Goal: Navigation & Orientation: Find specific page/section

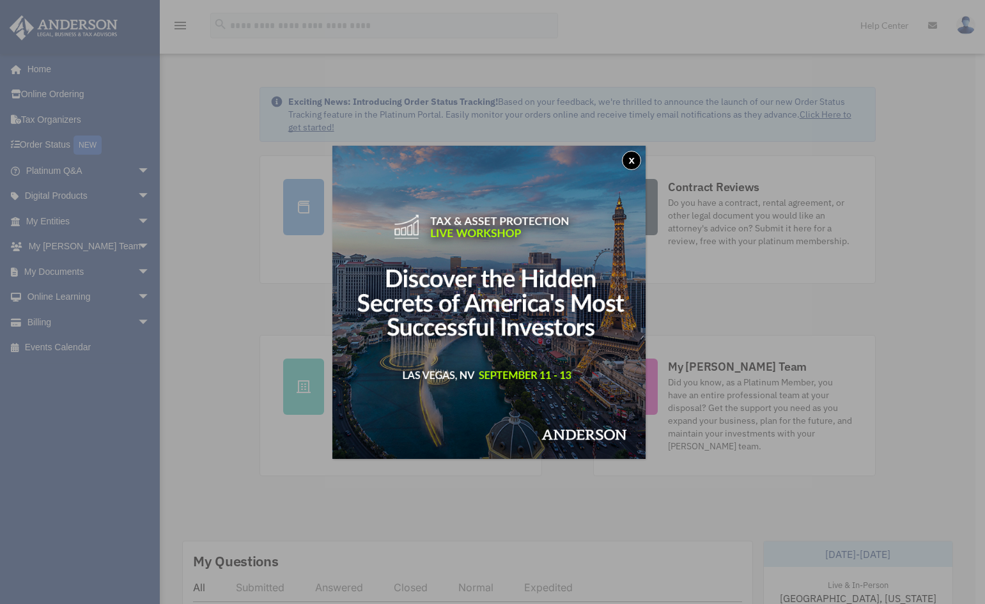
click at [638, 158] on button "x" at bounding box center [631, 160] width 19 height 19
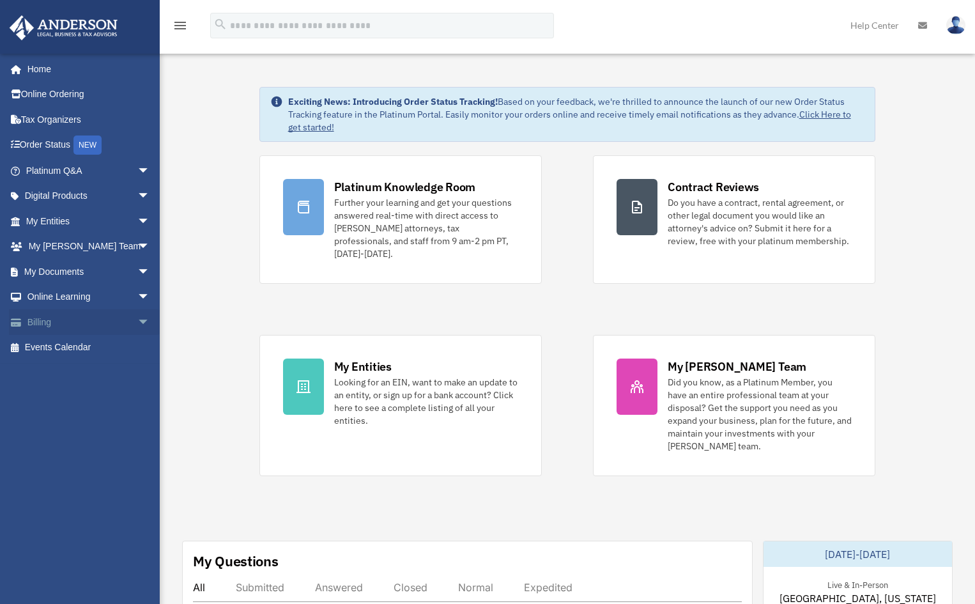
click at [137, 318] on span "arrow_drop_down" at bounding box center [150, 322] width 26 height 26
click at [102, 346] on link "$ Open Invoices" at bounding box center [93, 348] width 151 height 26
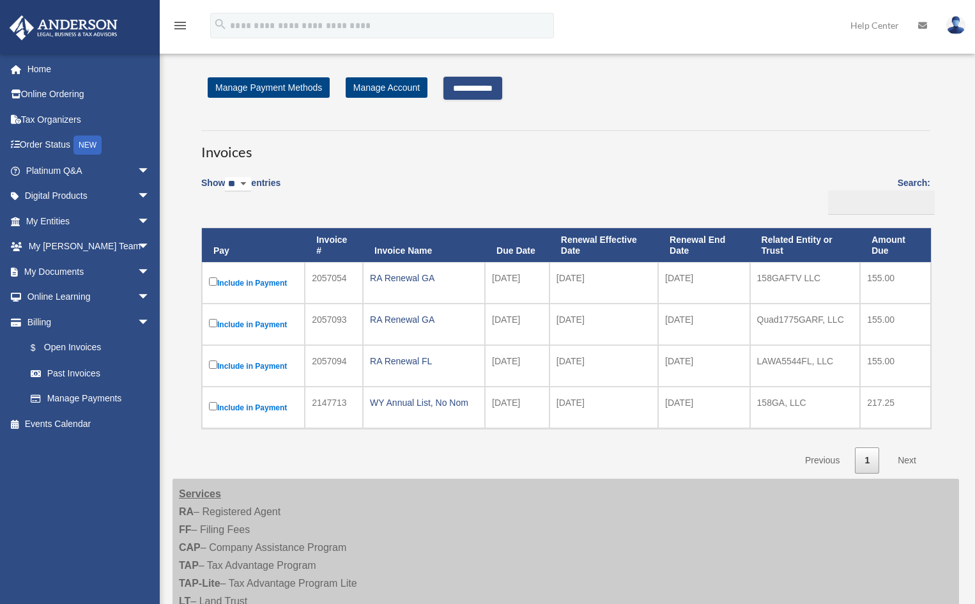
click at [481, 91] on input "**********" at bounding box center [473, 88] width 59 height 23
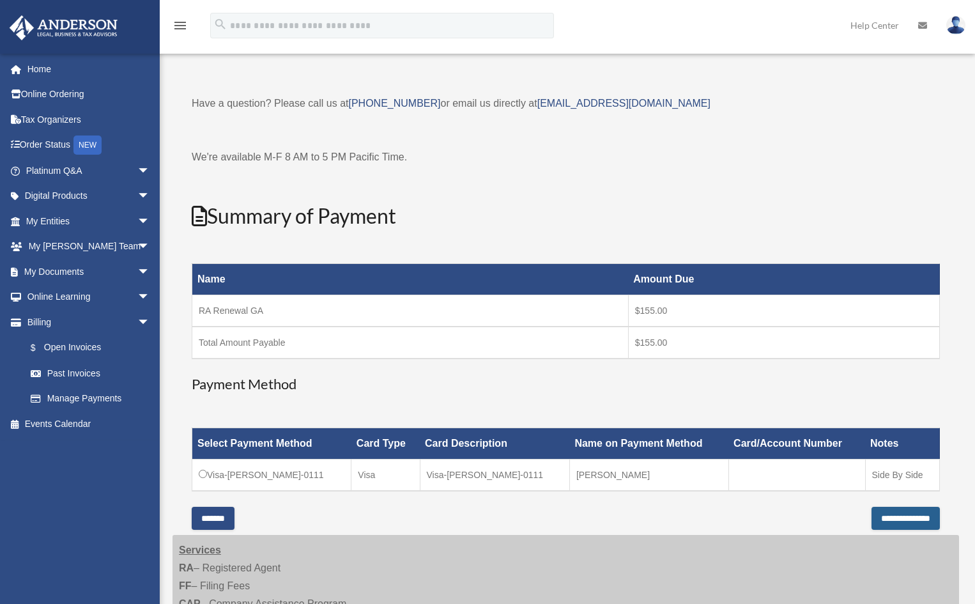
click at [881, 519] on input "**********" at bounding box center [906, 518] width 68 height 23
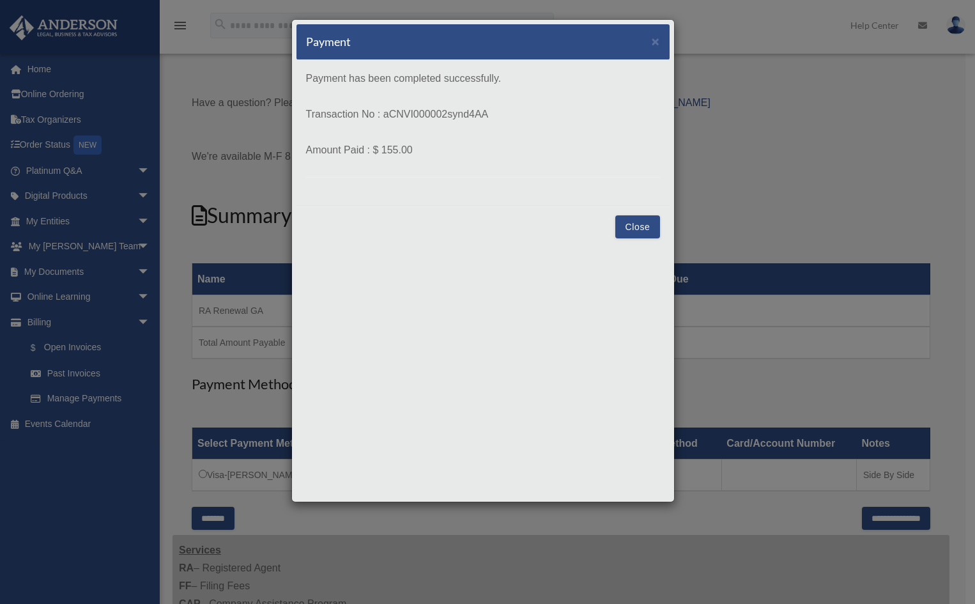
click at [625, 223] on button "Close" at bounding box center [638, 226] width 44 height 23
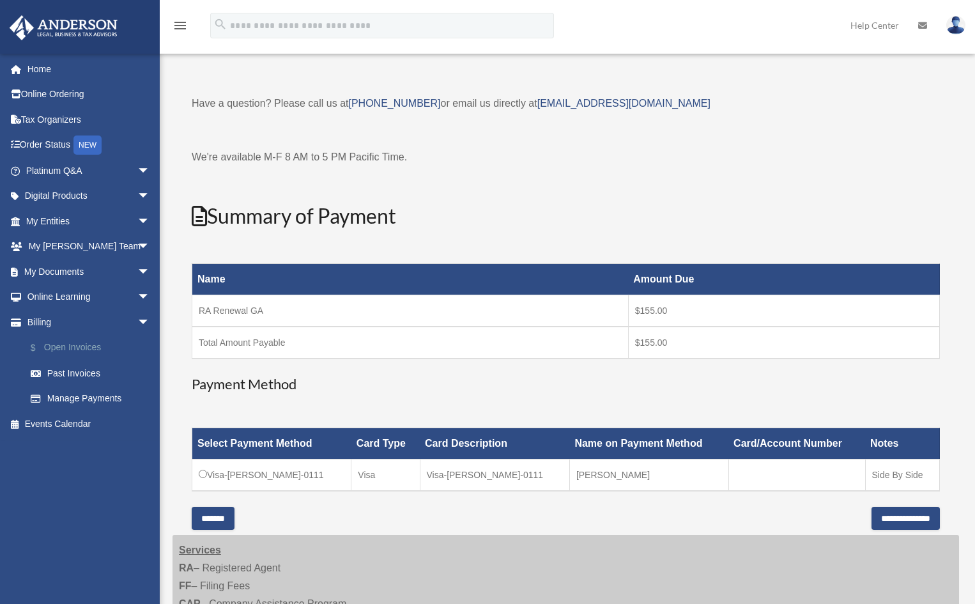
click at [86, 346] on link "$ Open Invoices" at bounding box center [93, 348] width 151 height 26
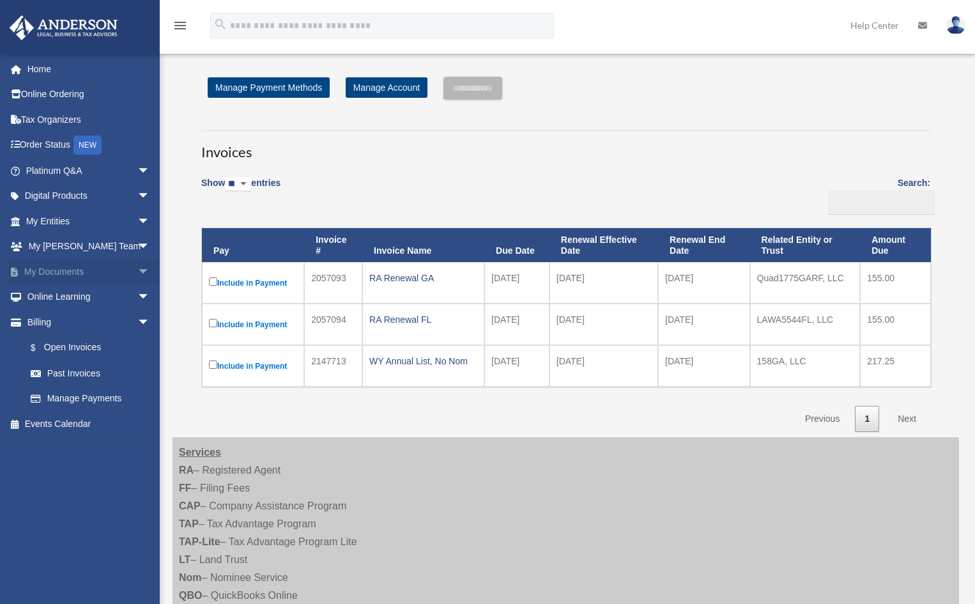
click at [137, 272] on span "arrow_drop_down" at bounding box center [150, 272] width 26 height 26
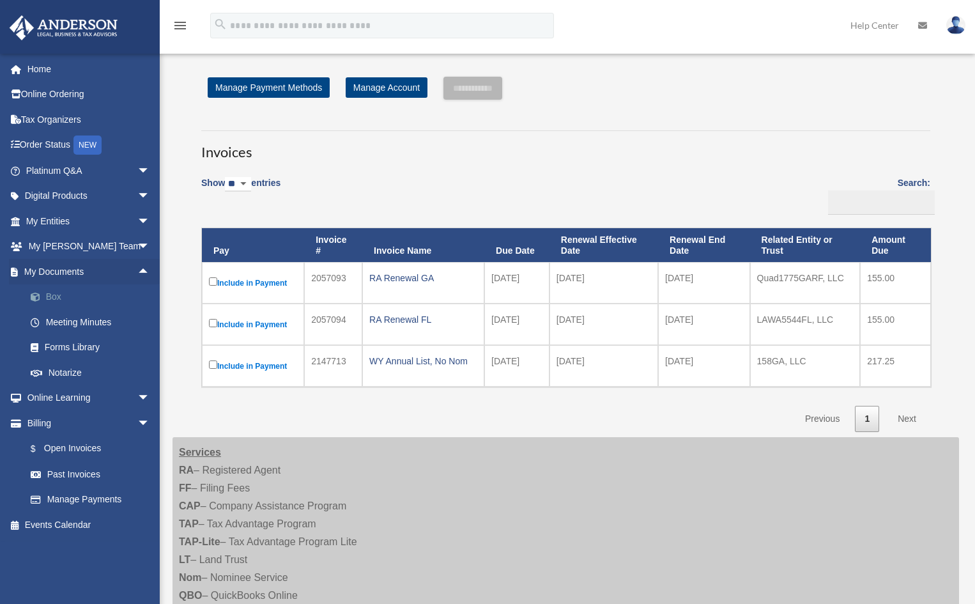
click at [60, 289] on link "Box" at bounding box center [93, 297] width 151 height 26
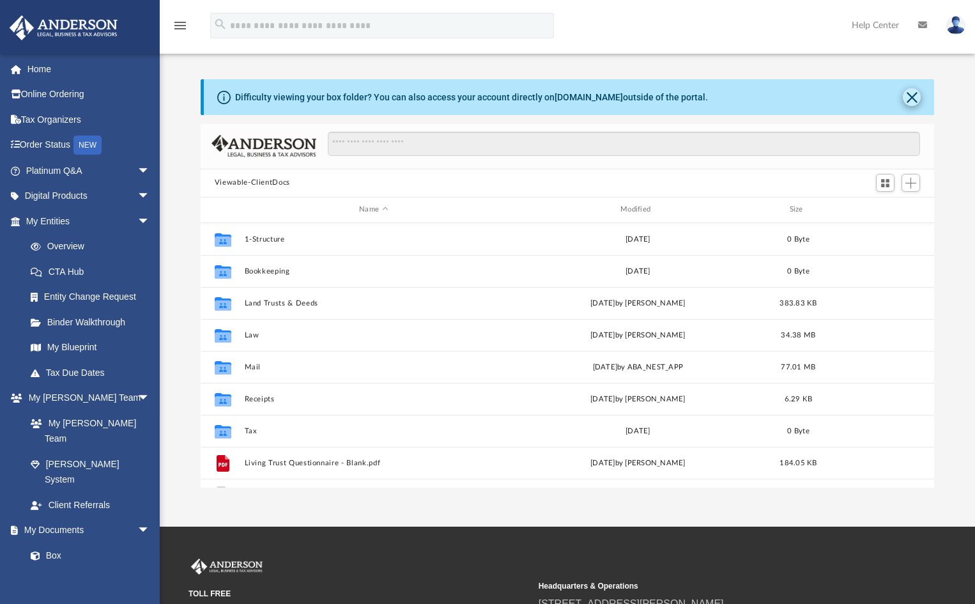
scroll to position [281, 725]
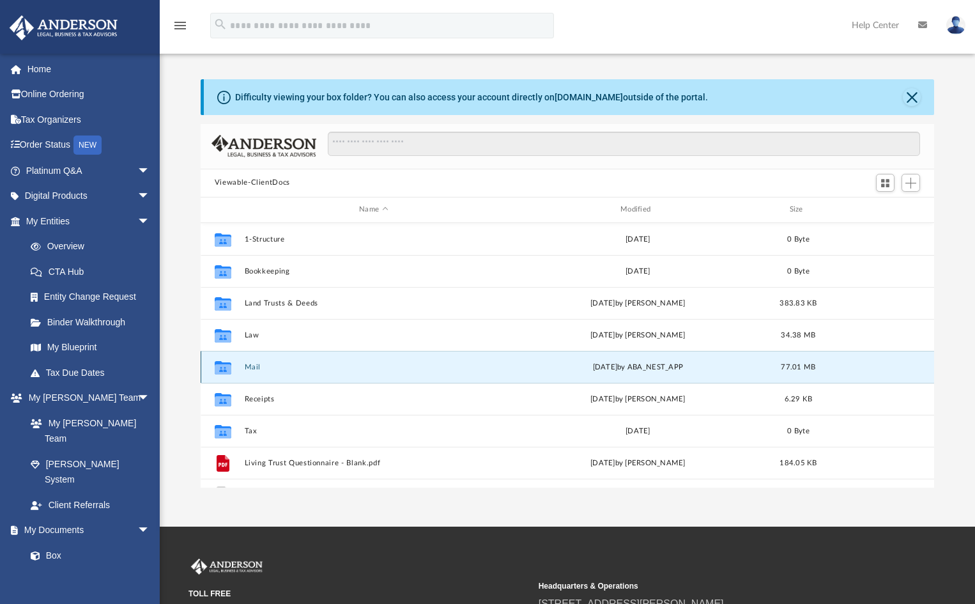
click at [249, 364] on button "Mail" at bounding box center [373, 366] width 259 height 8
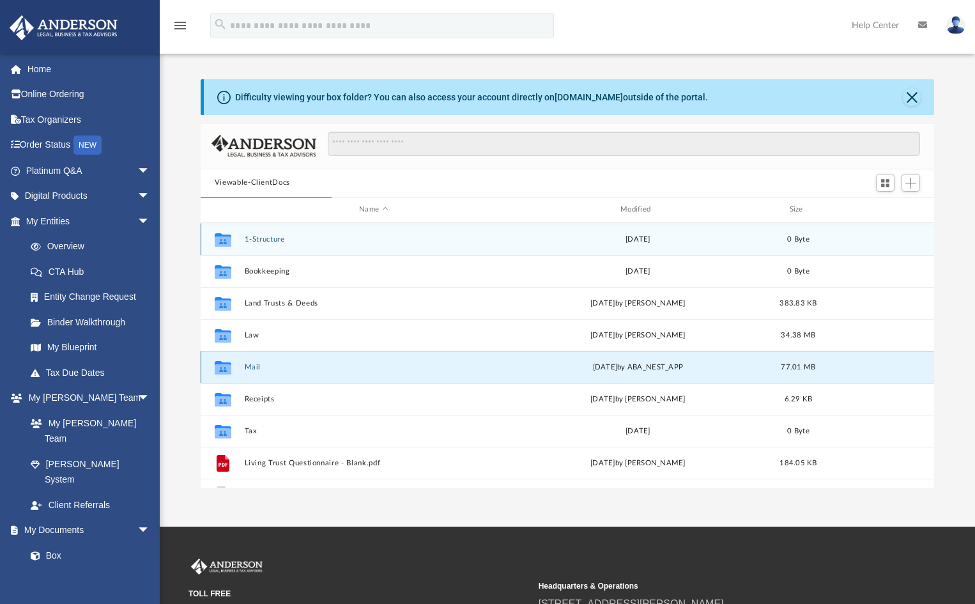
click at [255, 368] on button "Mail" at bounding box center [373, 366] width 259 height 8
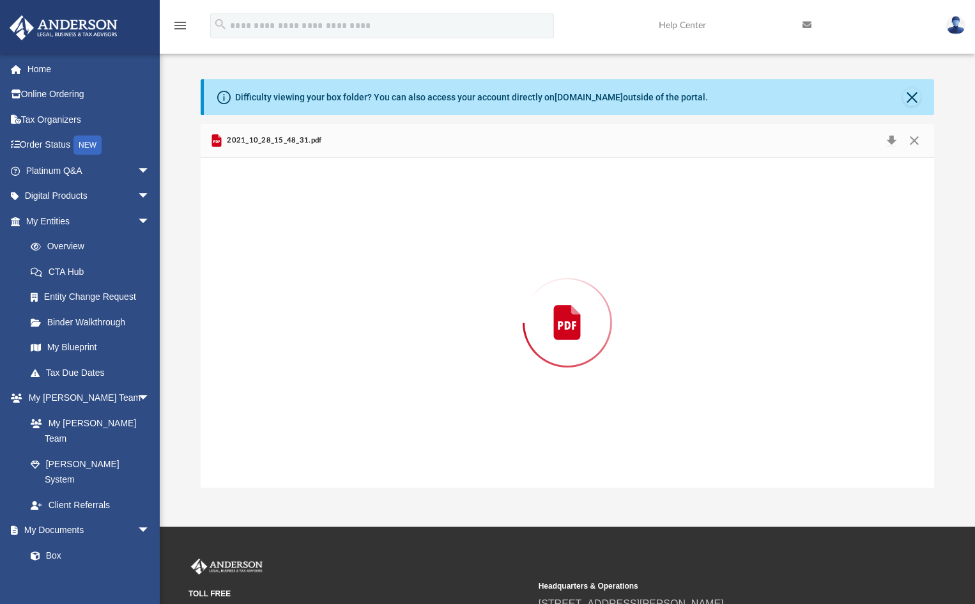
scroll to position [242, 725]
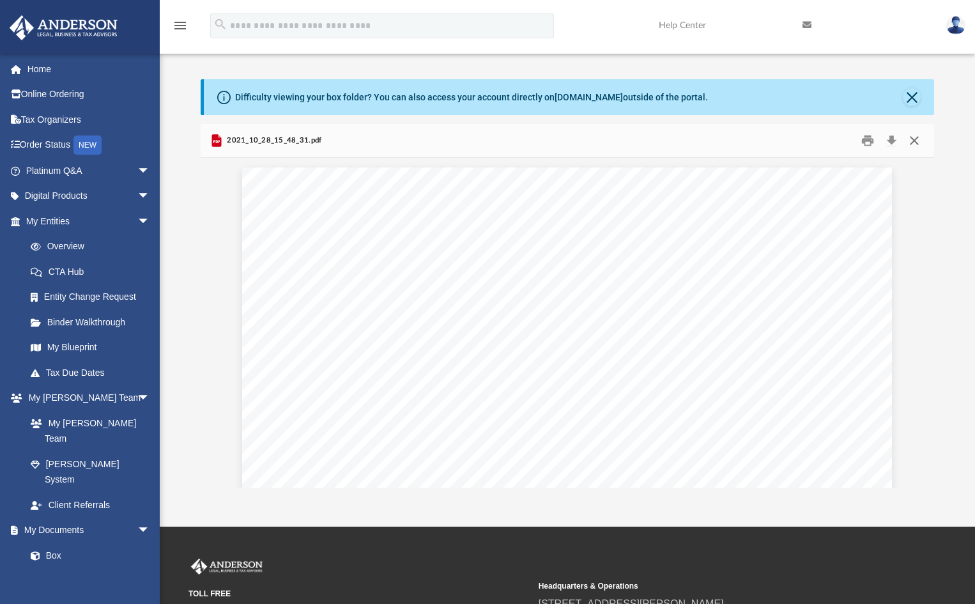
click at [917, 138] on button "Close" at bounding box center [914, 140] width 23 height 20
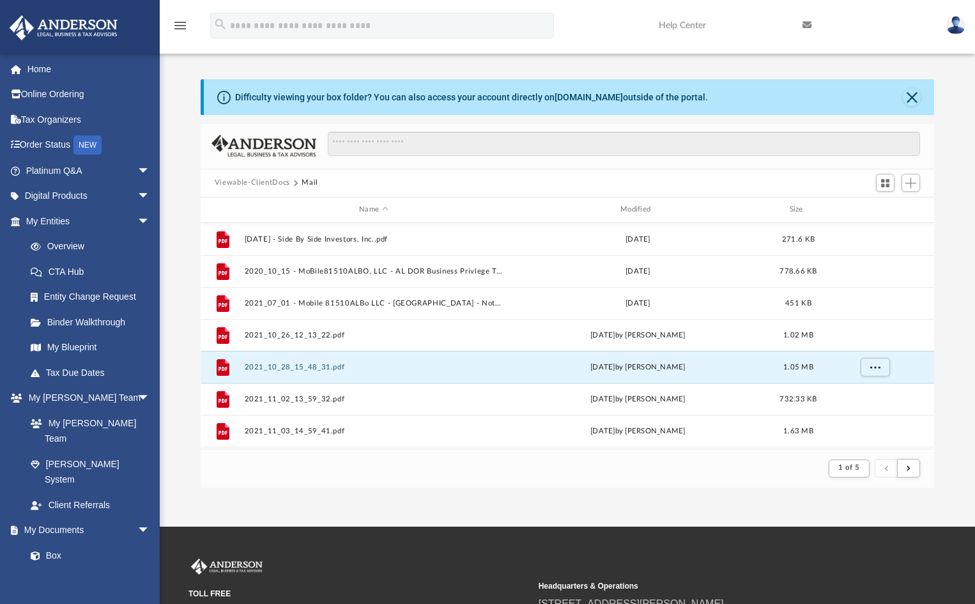
click at [646, 201] on div "Name Modified Size" at bounding box center [568, 211] width 734 height 26
click at [640, 210] on div "Modified" at bounding box center [637, 210] width 259 height 12
click at [914, 97] on button "Close" at bounding box center [912, 97] width 18 height 18
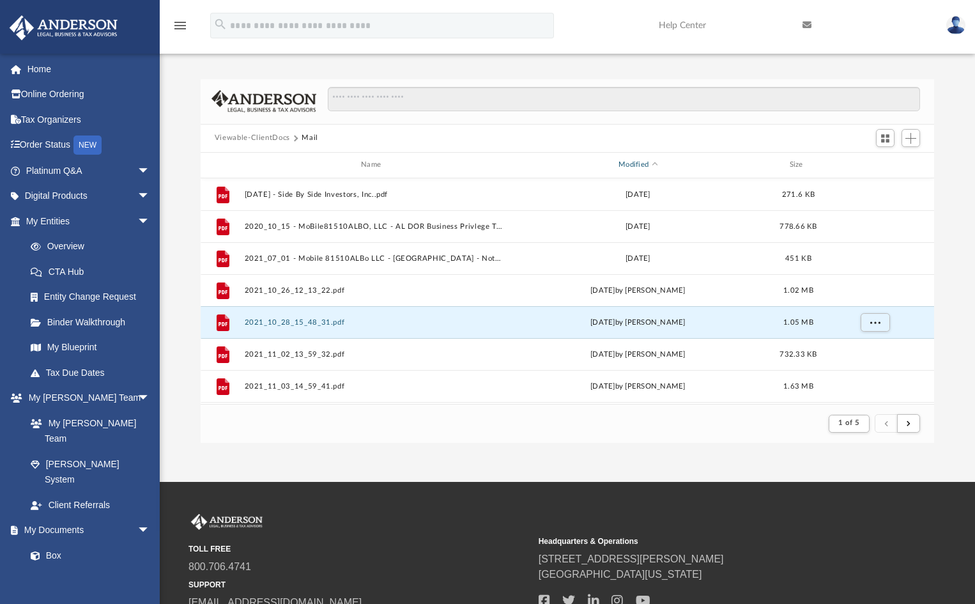
click at [640, 163] on div "Modified" at bounding box center [637, 165] width 259 height 12
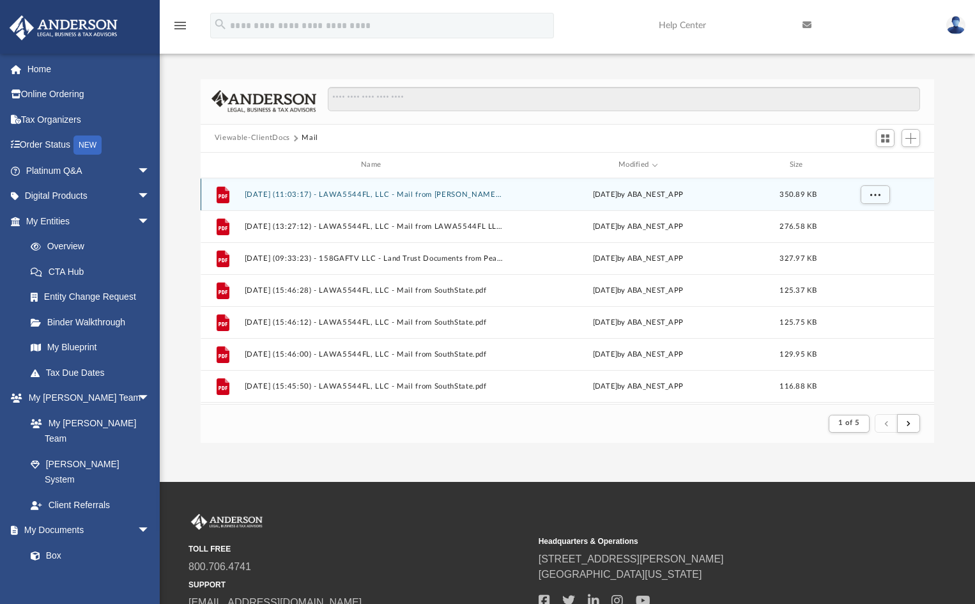
click at [380, 192] on button "2025.07.30 (11:03:17) - LAWA5544FL, LLC - Mail from Geri C. Irons.pdf" at bounding box center [373, 194] width 259 height 8
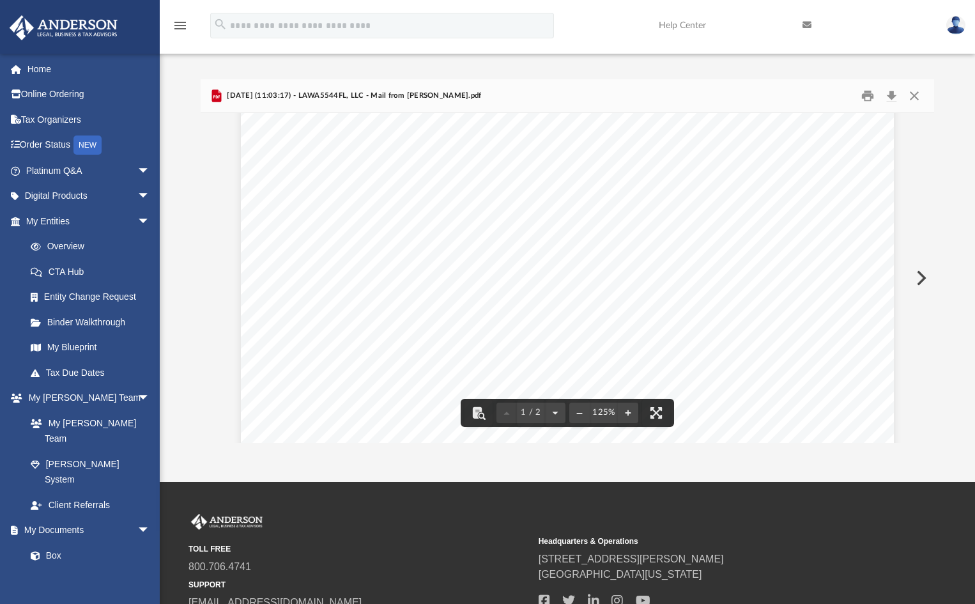
scroll to position [368, 0]
drag, startPoint x: 430, startPoint y: 262, endPoint x: 507, endPoint y: 262, distance: 77.3
click at [507, 262] on div "Page 1" at bounding box center [567, 175] width 653 height 840
click at [244, 258] on div "Page 1" at bounding box center [567, 175] width 653 height 840
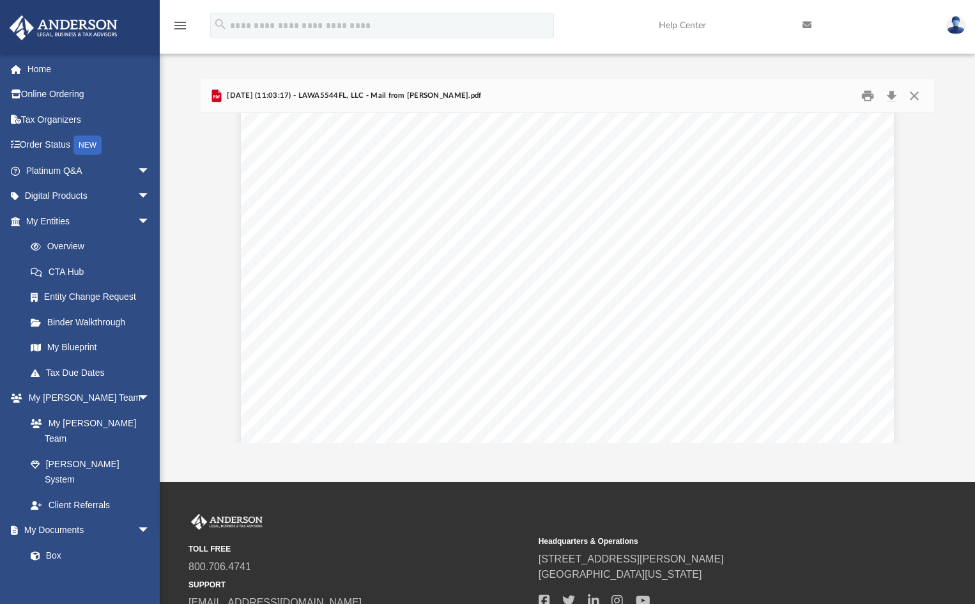
scroll to position [1068, 0]
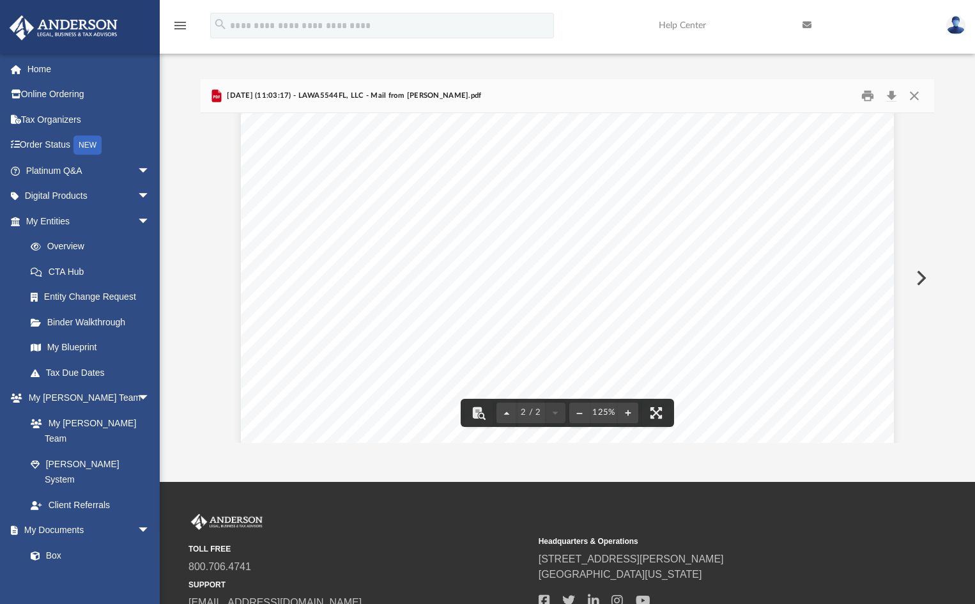
click at [920, 276] on button "Preview" at bounding box center [920, 278] width 28 height 36
click at [919, 273] on button "Preview" at bounding box center [920, 278] width 28 height 36
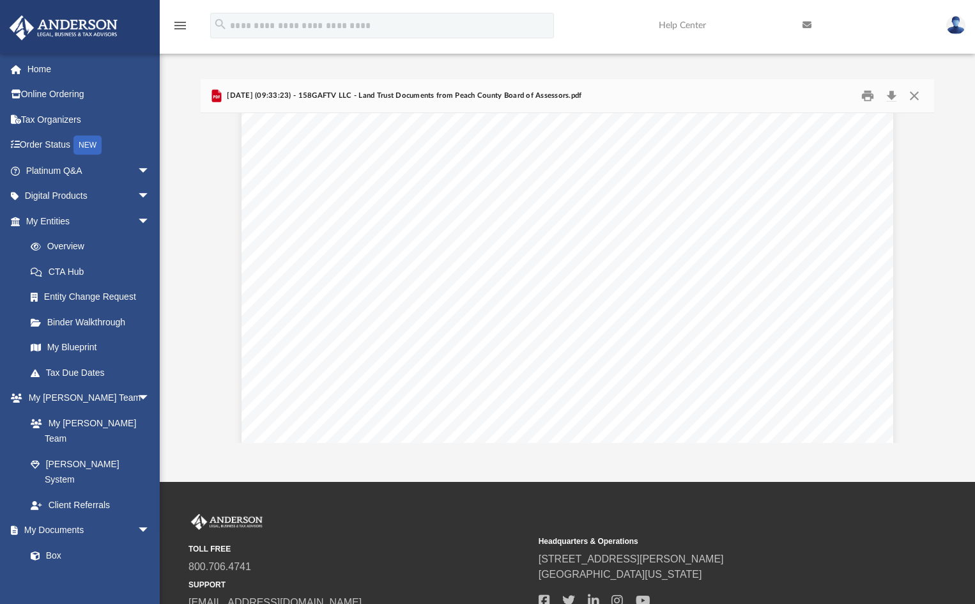
scroll to position [384, 0]
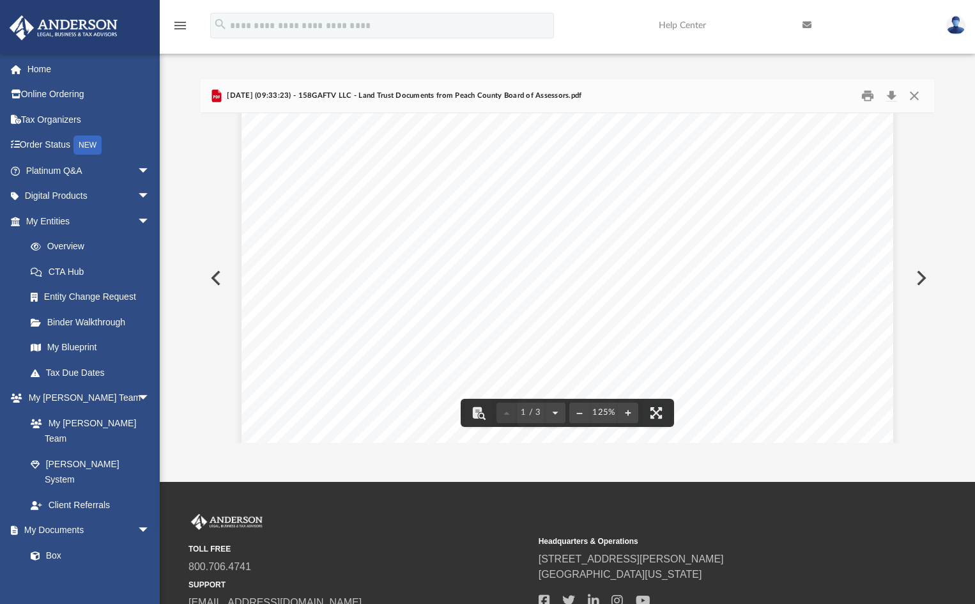
click at [924, 277] on button "Preview" at bounding box center [920, 278] width 28 height 36
click at [920, 91] on button "Close" at bounding box center [914, 96] width 23 height 20
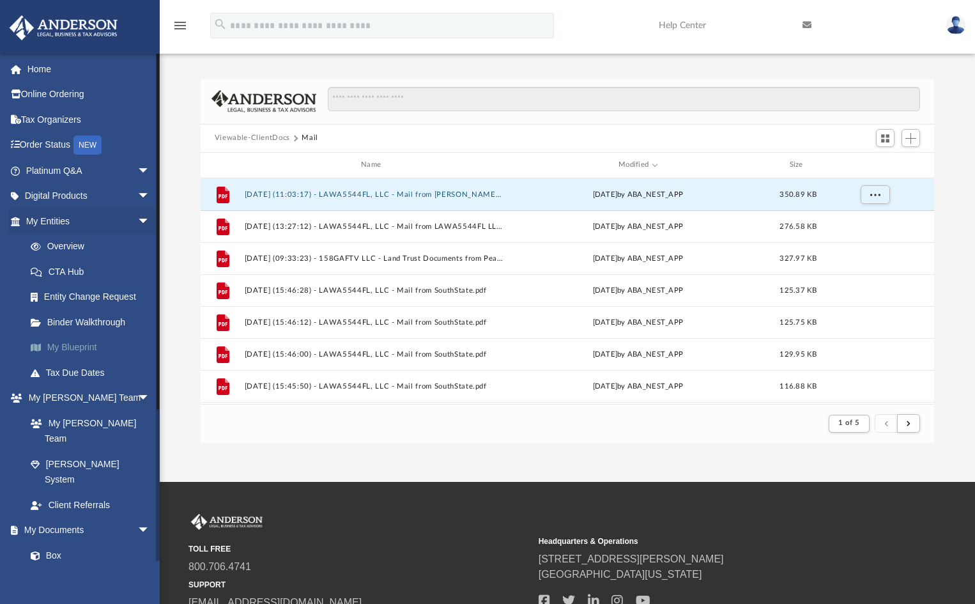
click at [70, 341] on link "My Blueprint" at bounding box center [93, 348] width 151 height 26
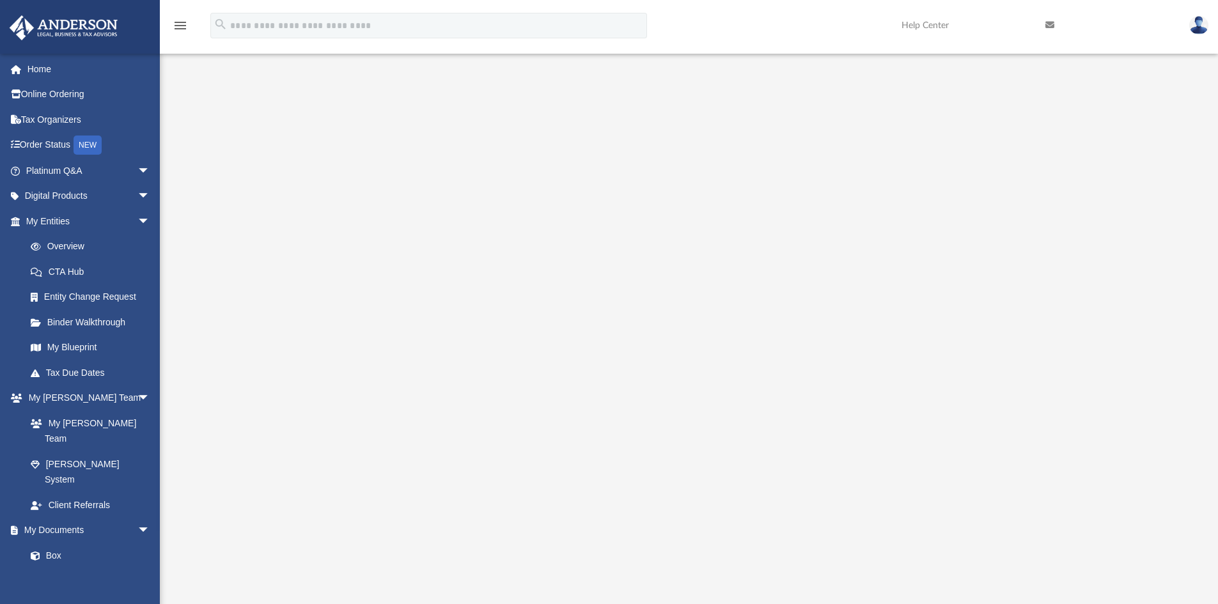
click at [984, 27] on img at bounding box center [1198, 25] width 19 height 19
click at [956, 105] on link "Logout" at bounding box center [1007, 111] width 128 height 26
